Goal: Task Accomplishment & Management: Use online tool/utility

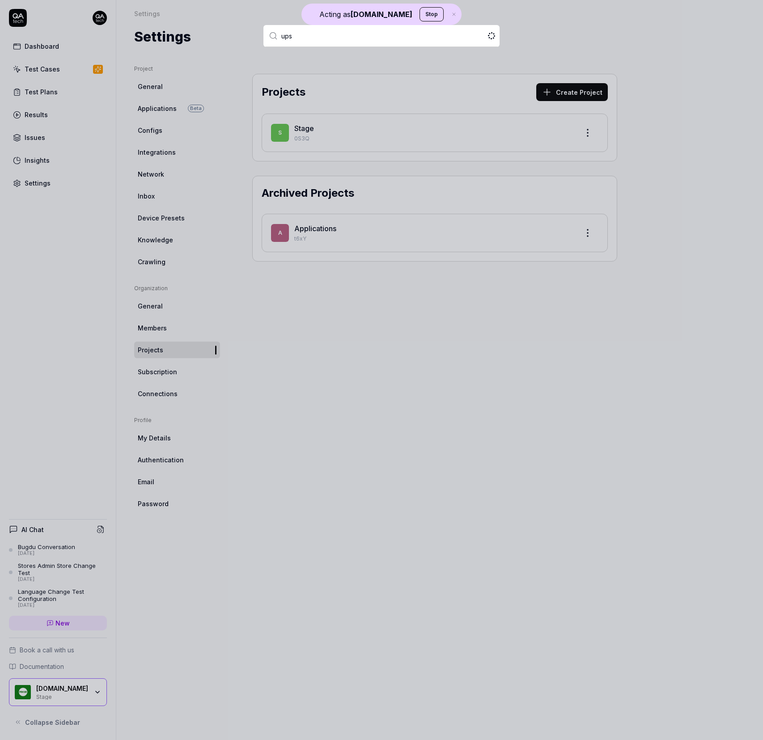
type input "upsa"
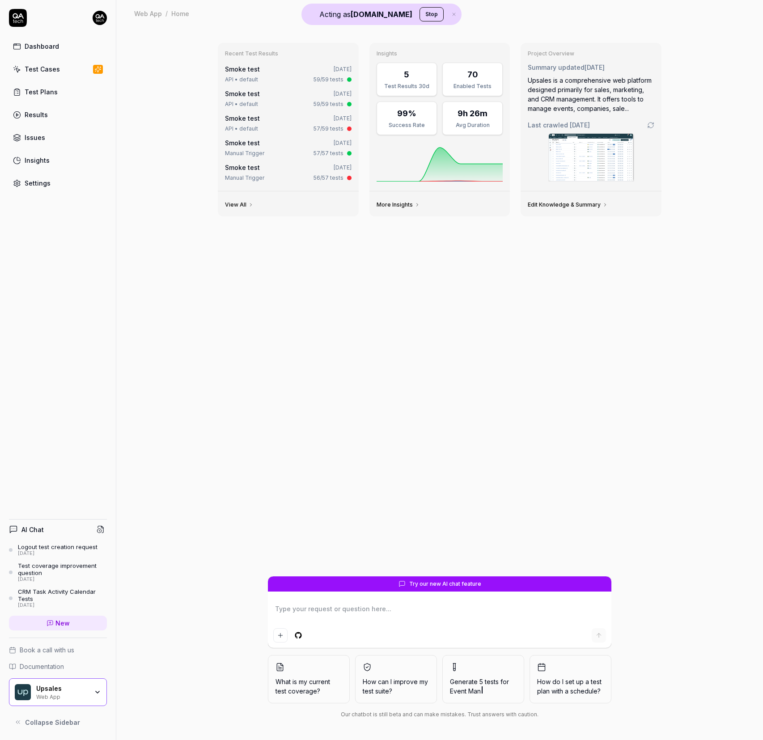
click at [144, 466] on div "Recent Test Results Smoke test [DATE] API • default 59/59 tests Smoke test [DAT…" at bounding box center [439, 384] width 647 height 714
click at [165, 421] on div "Recent Test Results Smoke test [DATE] API • default 59/59 tests Smoke test [DAT…" at bounding box center [439, 384] width 647 height 714
click at [67, 119] on link "Results" at bounding box center [58, 114] width 98 height 17
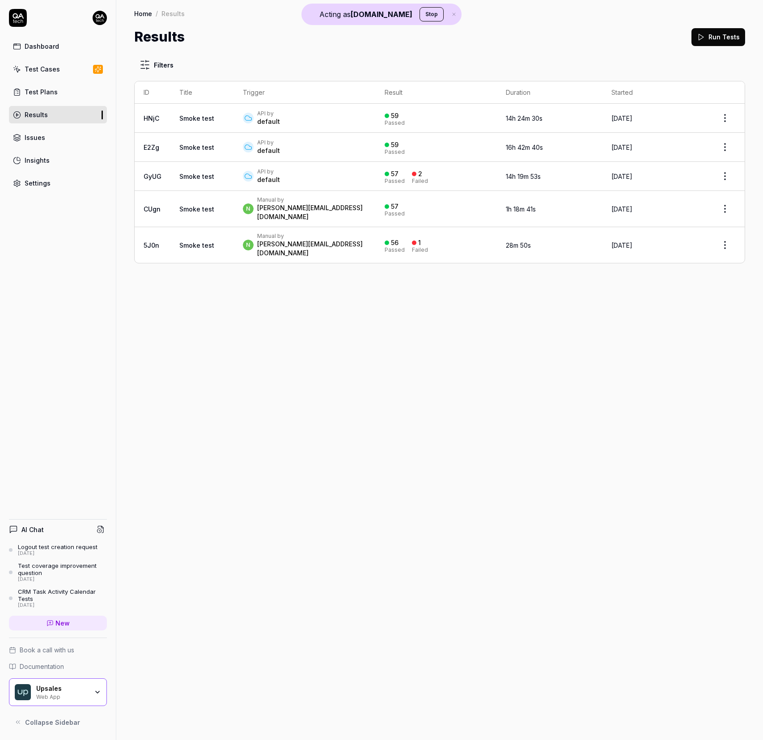
click at [73, 91] on link "Test Plans" at bounding box center [58, 91] width 98 height 17
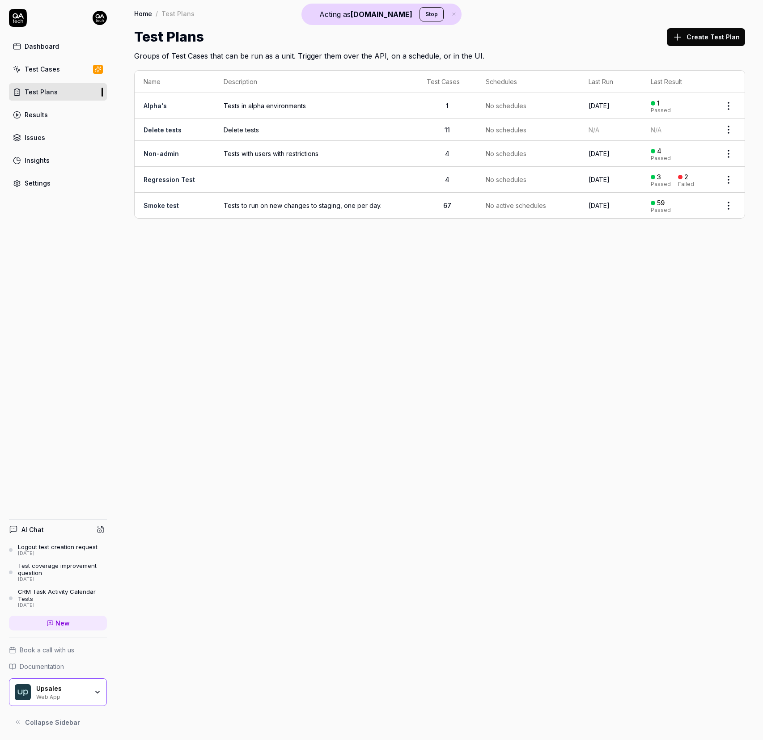
click at [30, 119] on div "Results" at bounding box center [36, 114] width 23 height 9
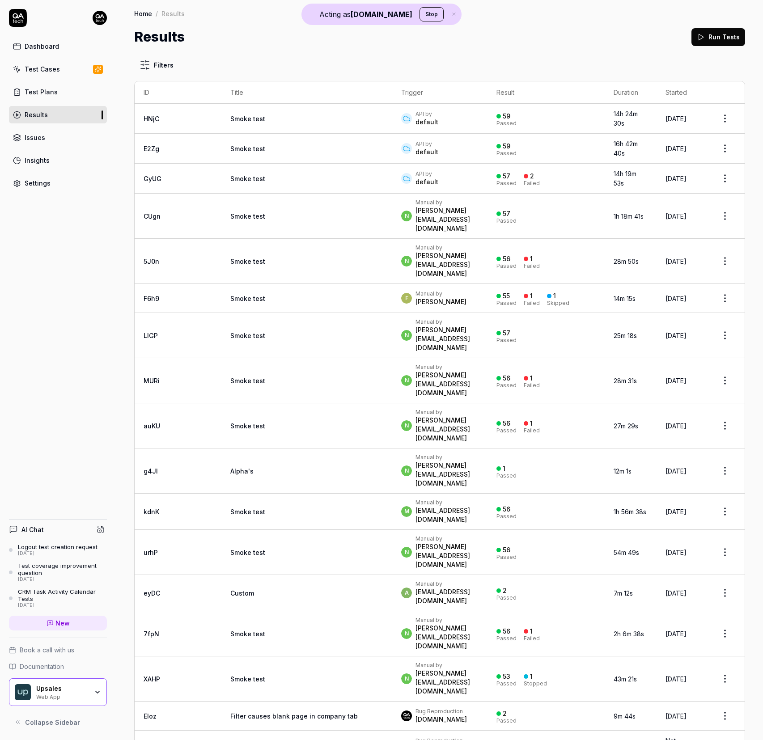
click at [227, 117] on td "Smoke test" at bounding box center [306, 119] width 171 height 30
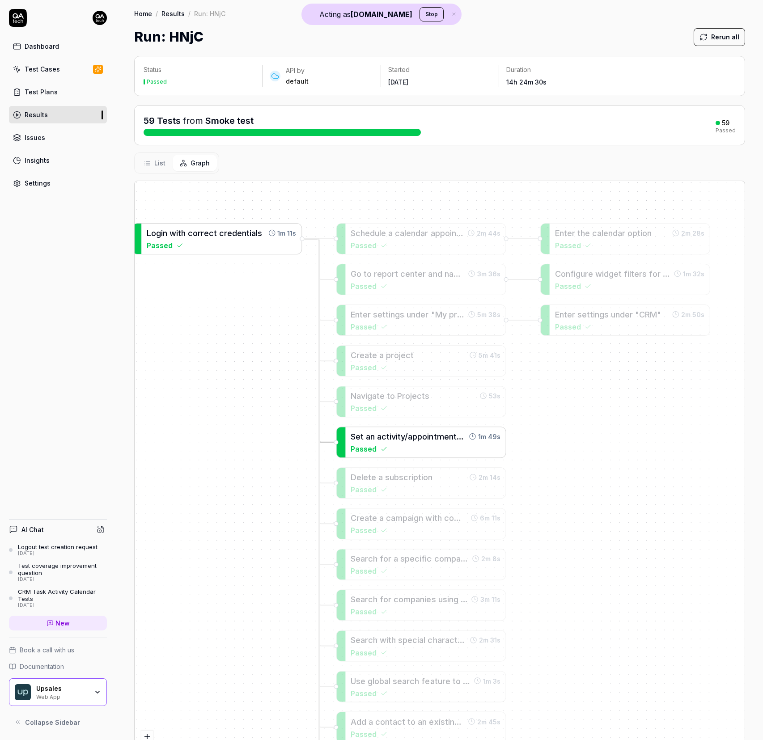
drag, startPoint x: 527, startPoint y: 446, endPoint x: 423, endPoint y: 431, distance: 105.3
click at [423, 431] on div "S e t a n a c t i v i t y / a p p o i n t m e n t a s p r i o r i t i z e d" at bounding box center [408, 437] width 115 height 12
click at [433, 515] on span "i" at bounding box center [434, 518] width 2 height 9
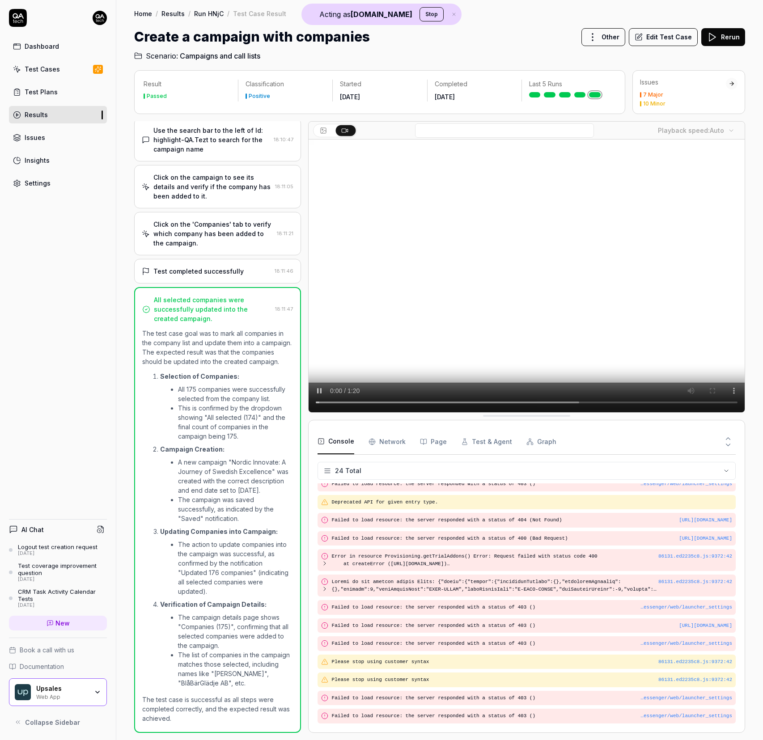
scroll to position [552, 0]
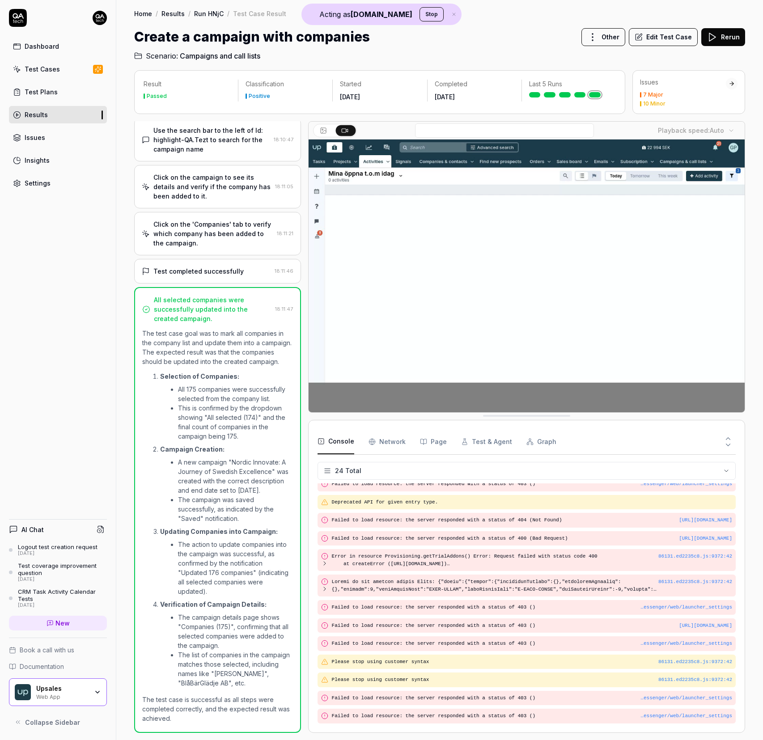
click at [398, 444] on Requests "Network" at bounding box center [387, 441] width 37 height 25
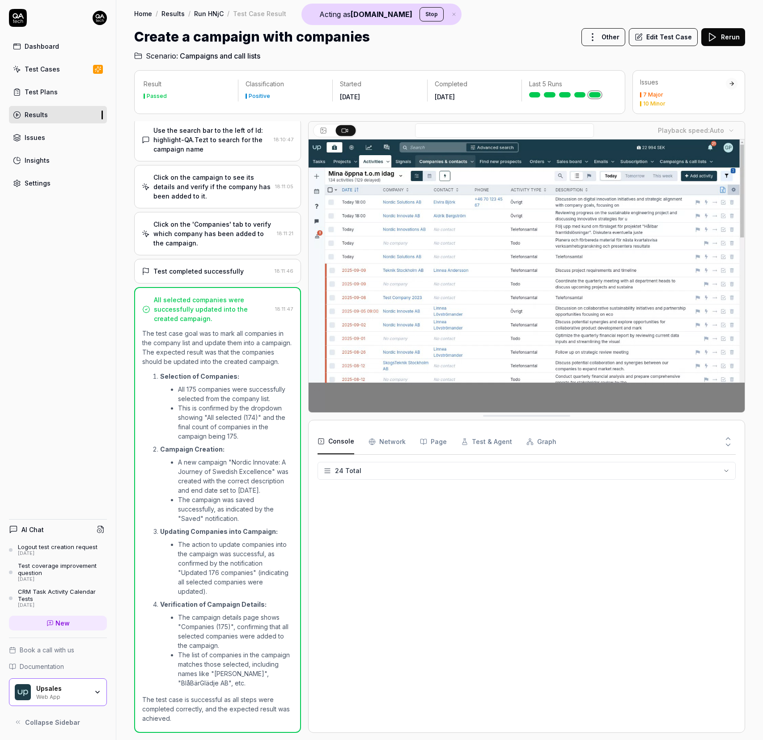
click at [341, 444] on button "Console" at bounding box center [336, 441] width 37 height 25
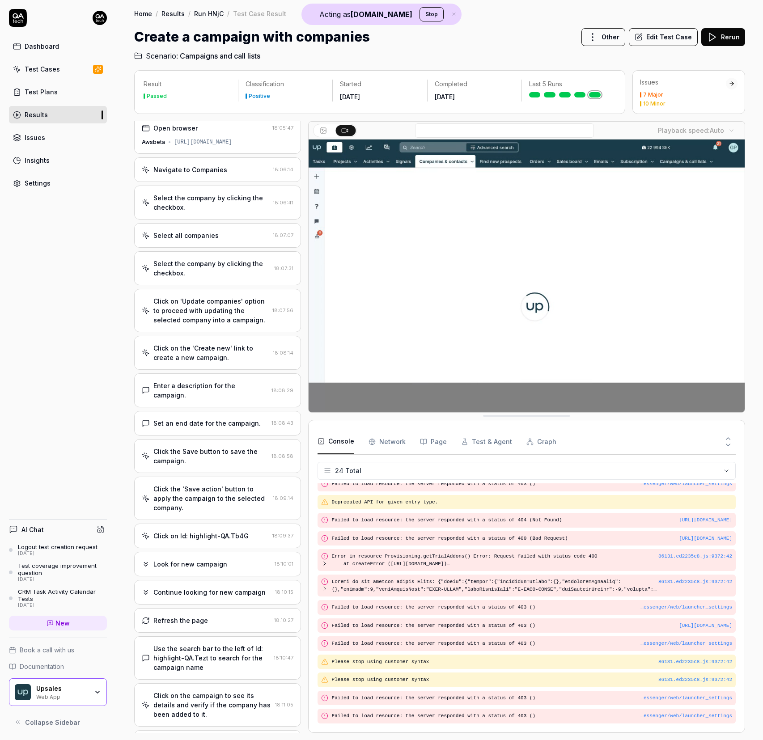
scroll to position [0, 0]
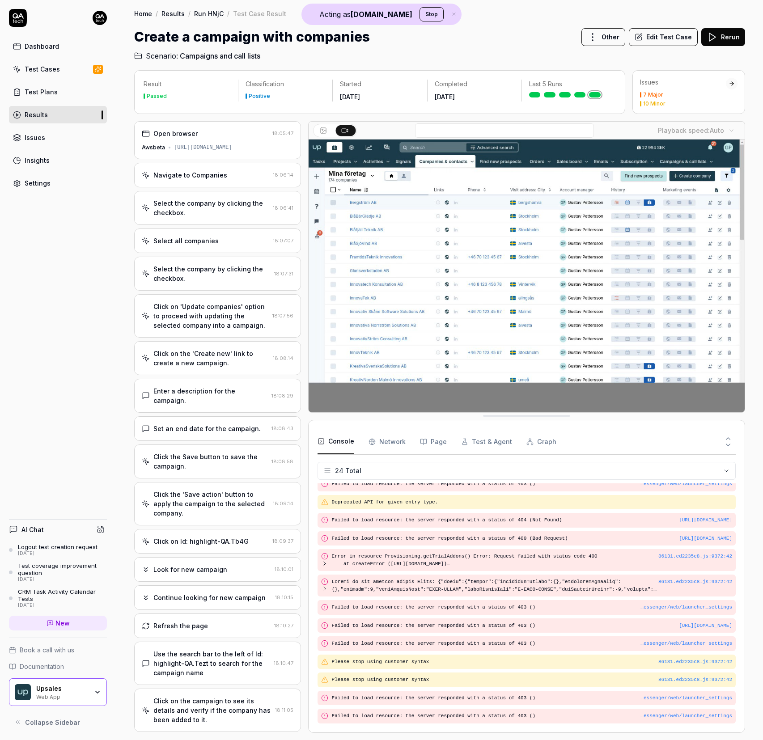
click at [647, 38] on button "Edit Test Case" at bounding box center [663, 37] width 69 height 18
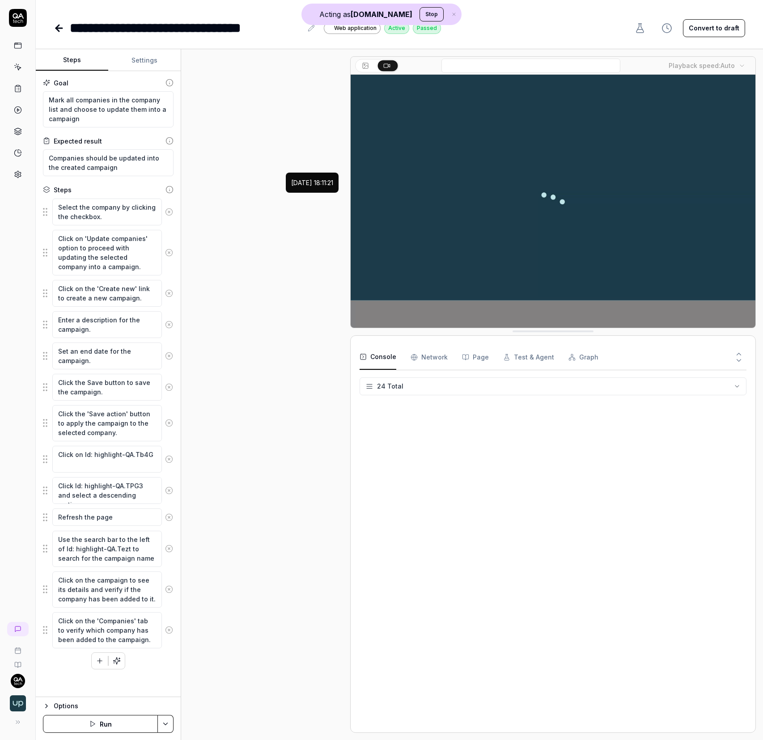
scroll to position [553, 0]
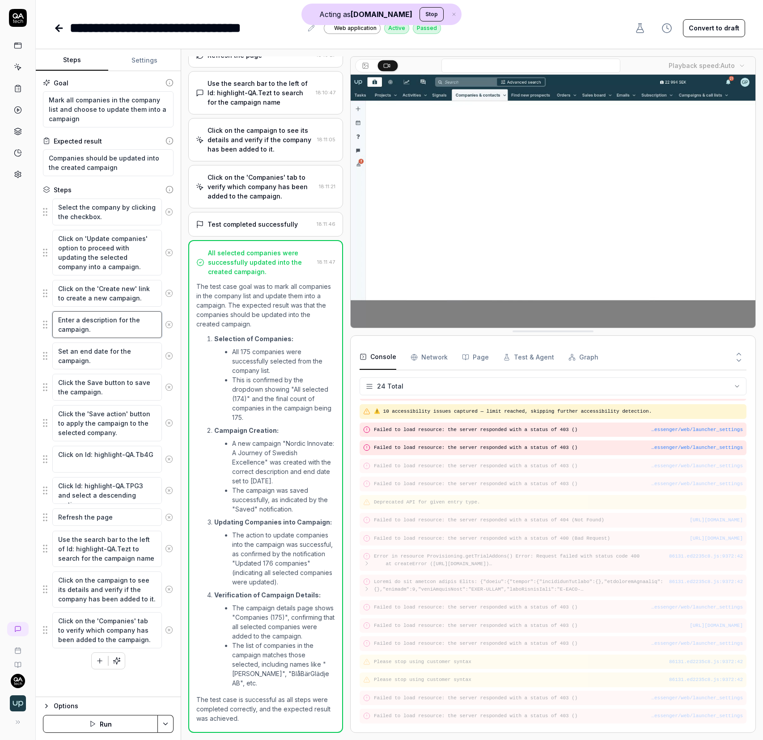
click at [106, 318] on textarea "Enter a description for the campaign." at bounding box center [107, 324] width 110 height 27
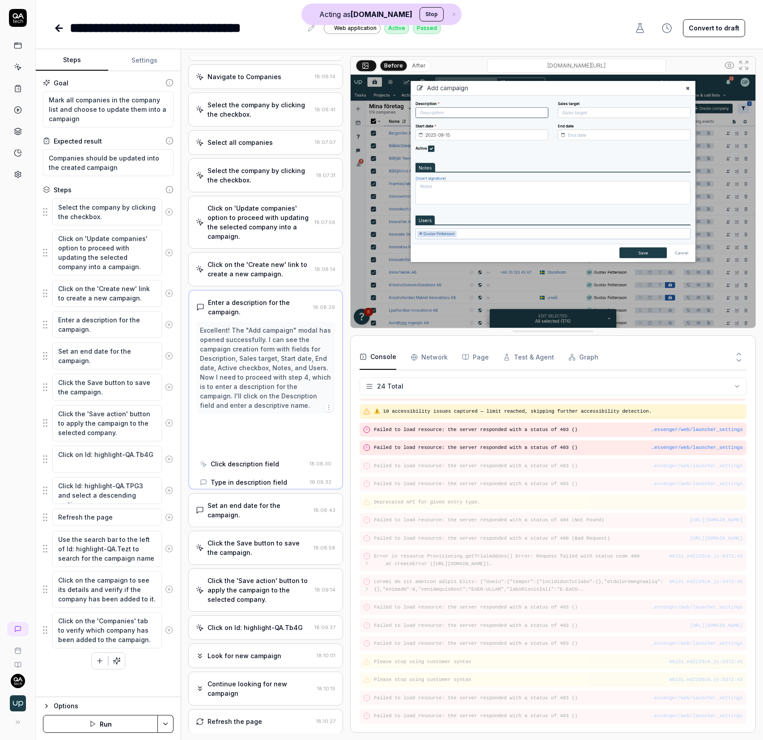
scroll to position [6, 0]
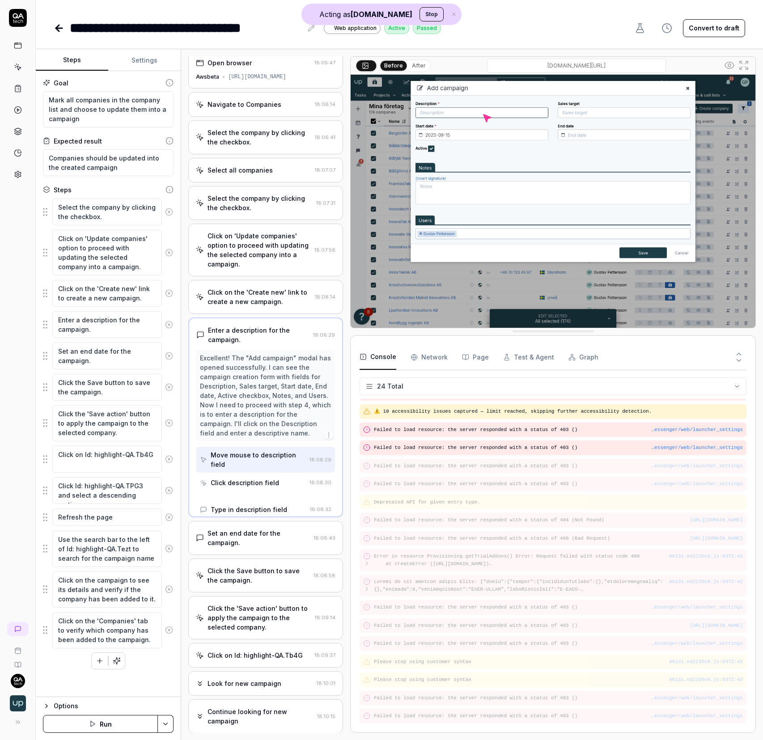
click at [106, 403] on fieldset "Select the company by clicking the checkbox. Click on 'Update companies' option…" at bounding box center [108, 423] width 131 height 451
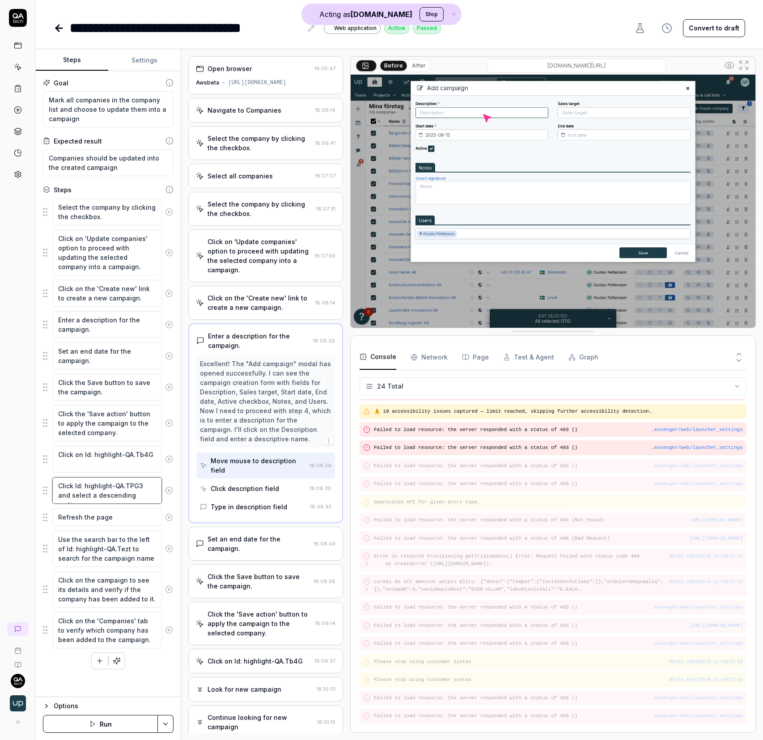
click at [104, 490] on textarea "Click Id: highlight-QA.TPG3 and select a descending sorting" at bounding box center [107, 490] width 110 height 27
click at [112, 457] on textarea "Click on Id: highlight-QA.Tb4G" at bounding box center [107, 459] width 110 height 27
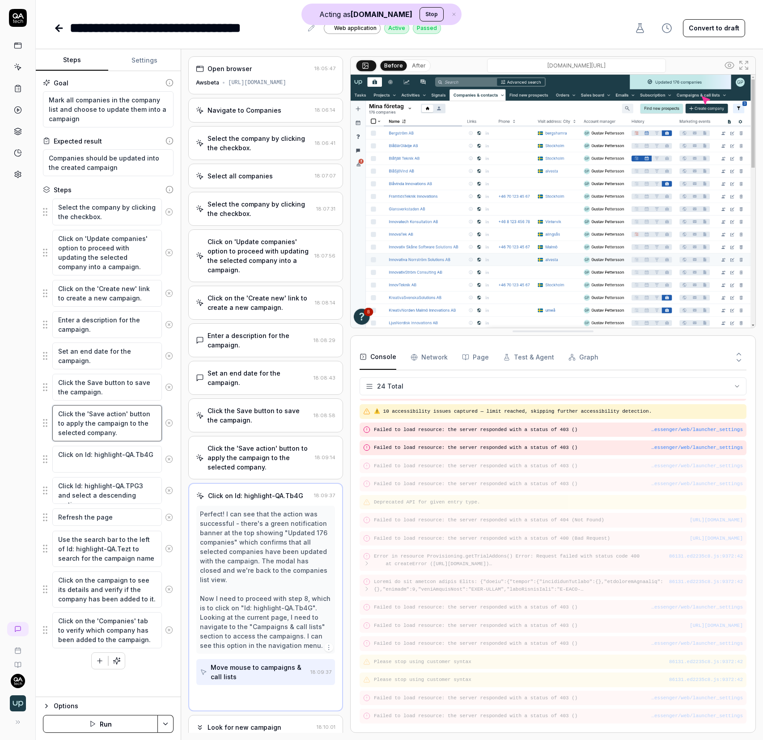
click at [114, 419] on textarea "Click the 'Save action' button to apply the campaign to the selected company." at bounding box center [107, 423] width 110 height 36
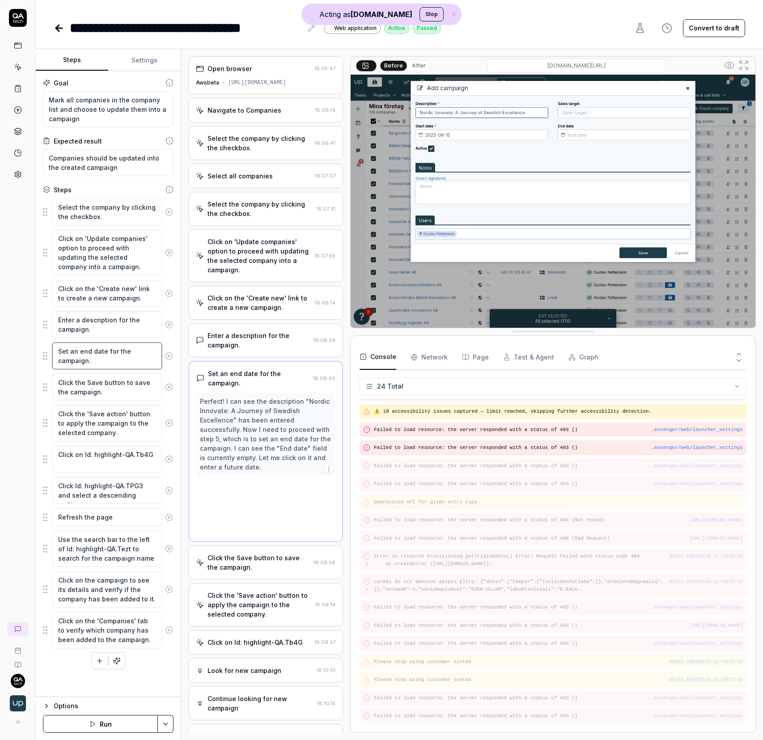
click at [110, 366] on textarea "Set an end date for the campaign." at bounding box center [107, 356] width 110 height 27
click at [111, 329] on textarea "Enter a description for the campaign." at bounding box center [107, 324] width 110 height 27
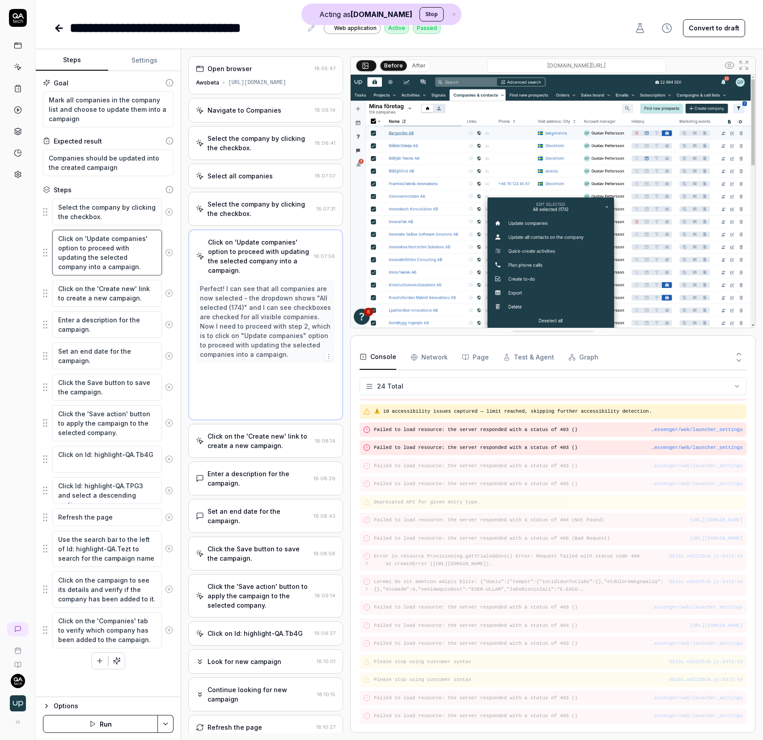
click at [110, 272] on textarea "Click on 'Update companies' option to proceed with updating the selected compan…" at bounding box center [107, 253] width 110 height 46
click at [103, 234] on textarea "Click on 'Update companies' option to proceed with updating the selected compan…" at bounding box center [107, 253] width 110 height 46
type textarea "*"
click at [123, 475] on fieldset "Select the company by clicking the checkbox. Click on 'Update companies' option…" at bounding box center [108, 423] width 131 height 451
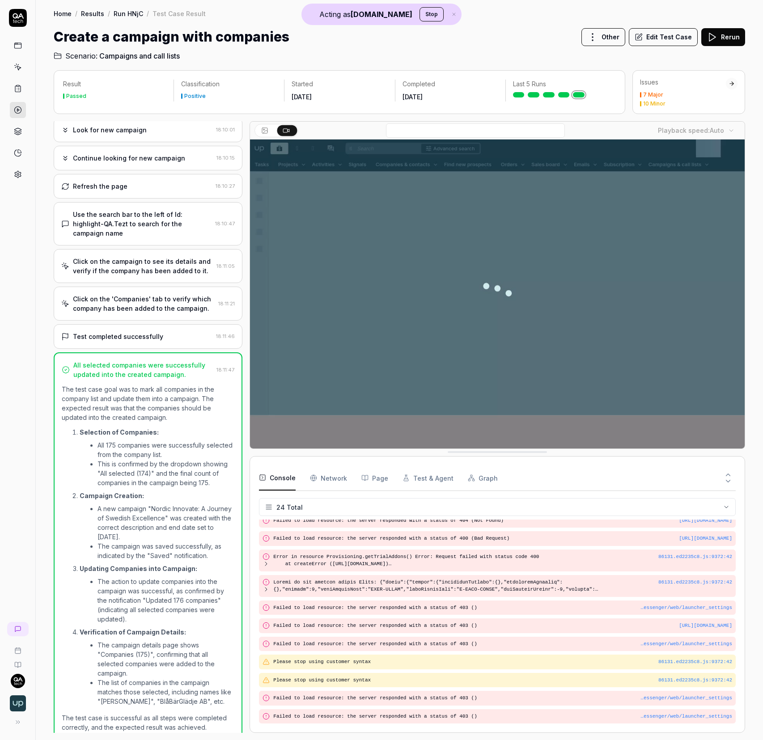
scroll to position [421, 0]
